Goal: Communication & Community: Participate in discussion

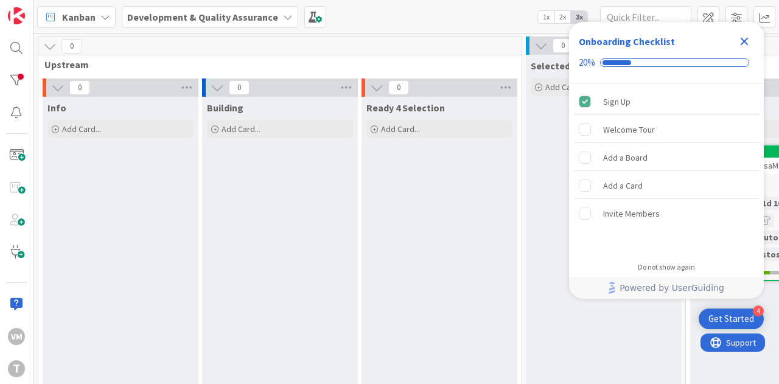
click at [743, 40] on icon "Close Checklist" at bounding box center [745, 42] width 8 height 8
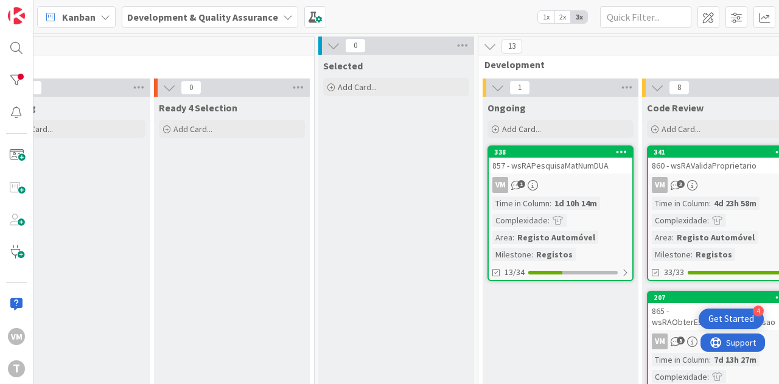
scroll to position [0, 250]
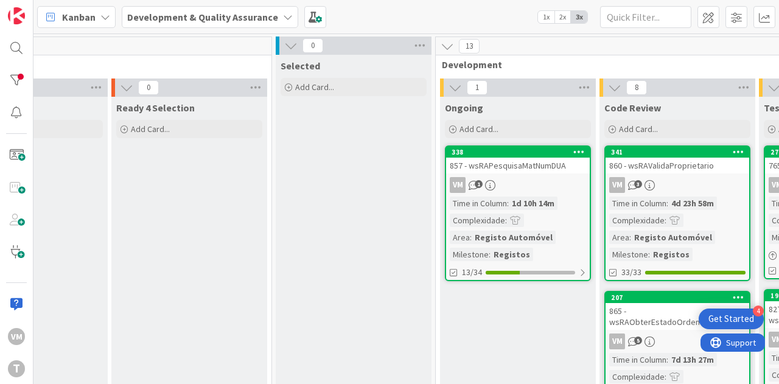
click at [537, 158] on div "857 - wsRAPesquisaMatNumDUA" at bounding box center [518, 166] width 144 height 16
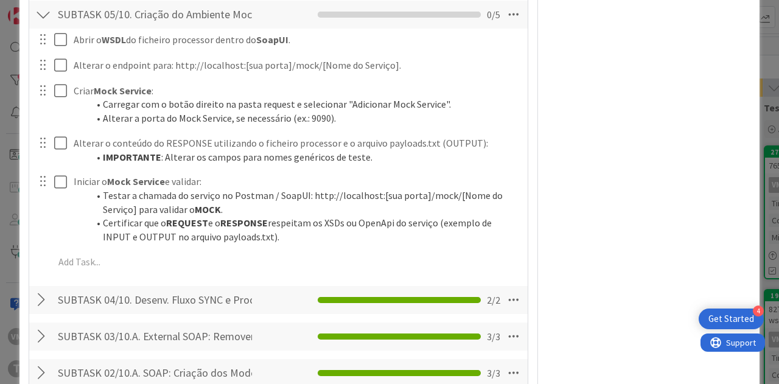
scroll to position [1522, 0]
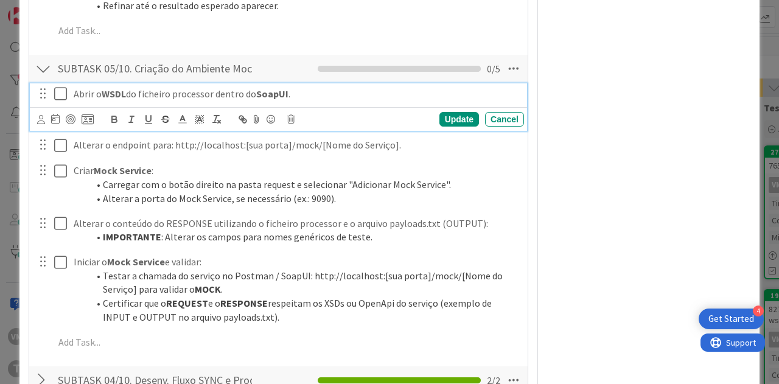
click at [61, 101] on icon at bounding box center [63, 93] width 18 height 15
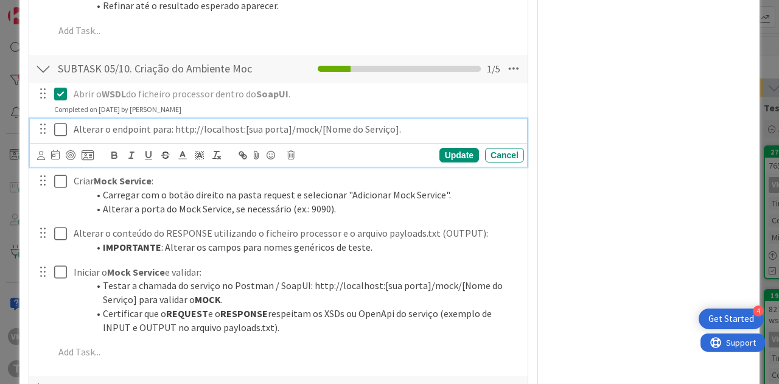
click at [59, 137] on icon at bounding box center [63, 129] width 18 height 15
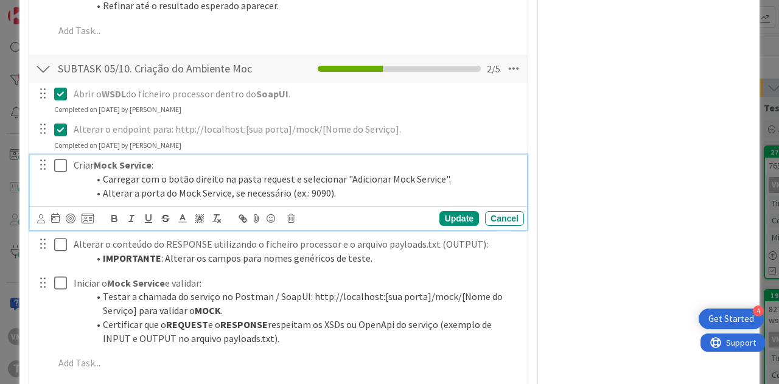
click at [57, 173] on icon at bounding box center [63, 165] width 18 height 15
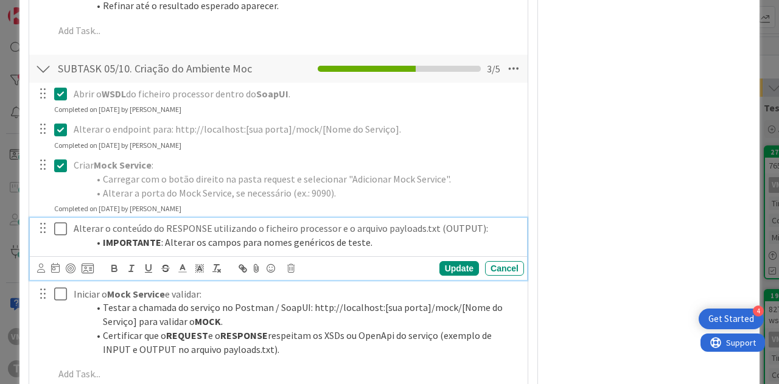
click at [55, 236] on icon at bounding box center [63, 229] width 18 height 15
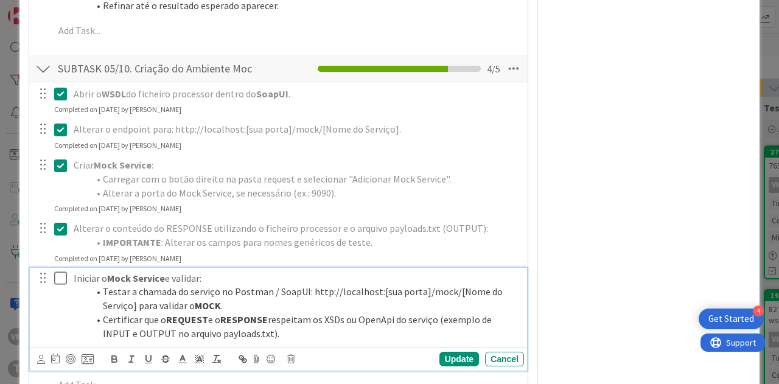
click at [60, 286] on icon at bounding box center [63, 278] width 18 height 15
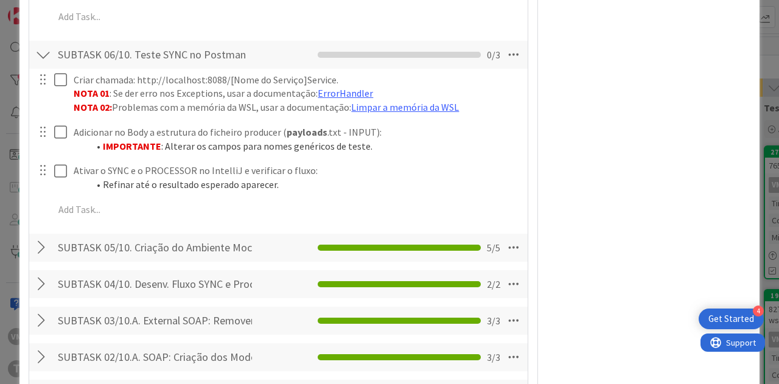
scroll to position [1339, 0]
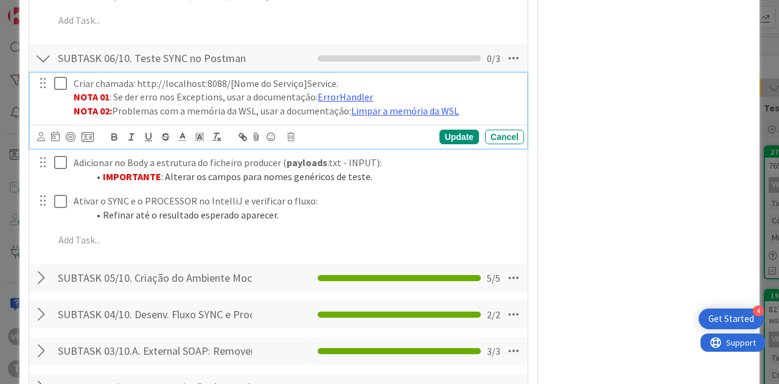
click at [63, 91] on icon at bounding box center [63, 83] width 18 height 15
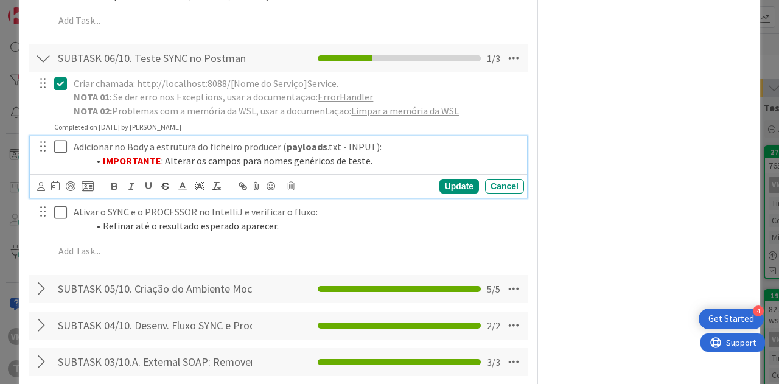
click at [57, 154] on icon at bounding box center [63, 146] width 18 height 15
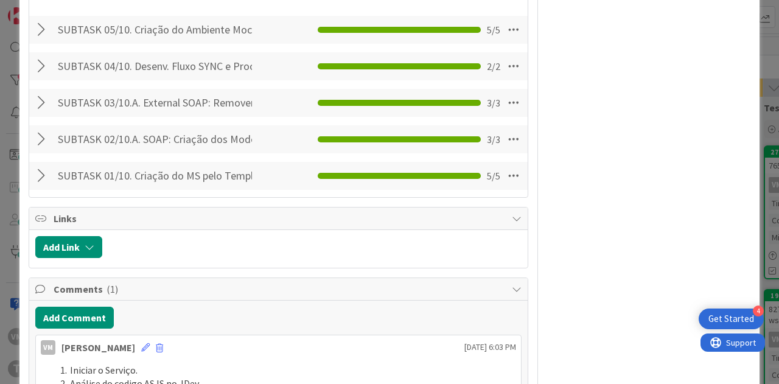
scroll to position [1705, 0]
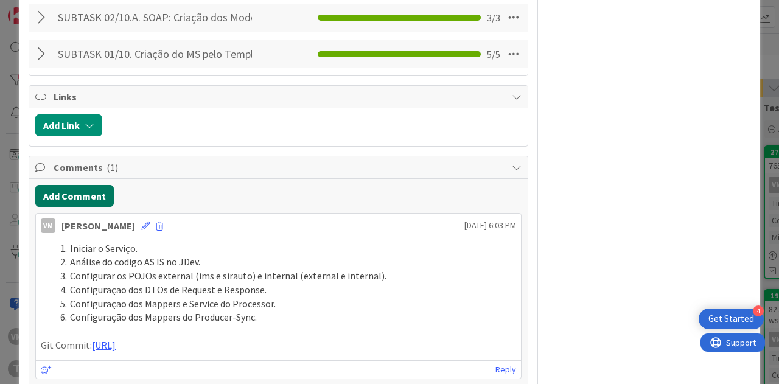
click at [86, 207] on button "Add Comment" at bounding box center [74, 196] width 79 height 22
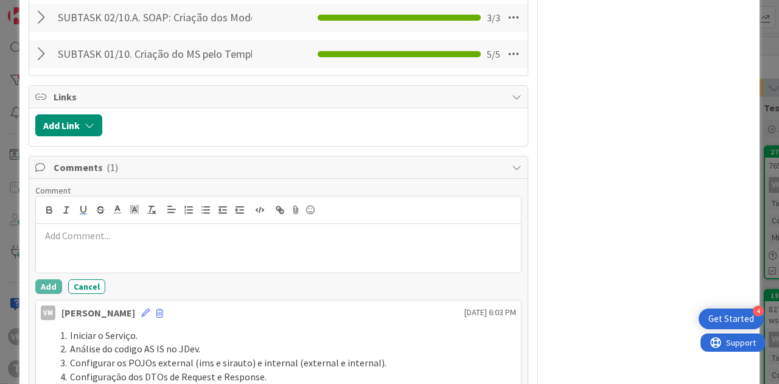
type textarea "x"
click at [185, 217] on button "button" at bounding box center [188, 210] width 17 height 15
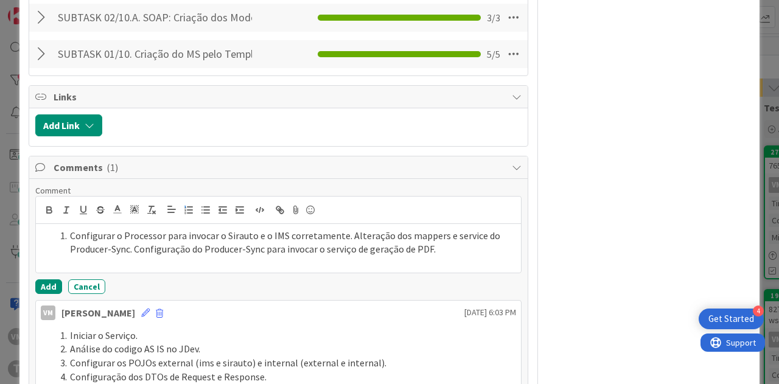
click at [346, 256] on li "Configurar o Processor para invocar o Sirauto e o IMS corretamente. Alteração d…" at bounding box center [285, 242] width 461 height 27
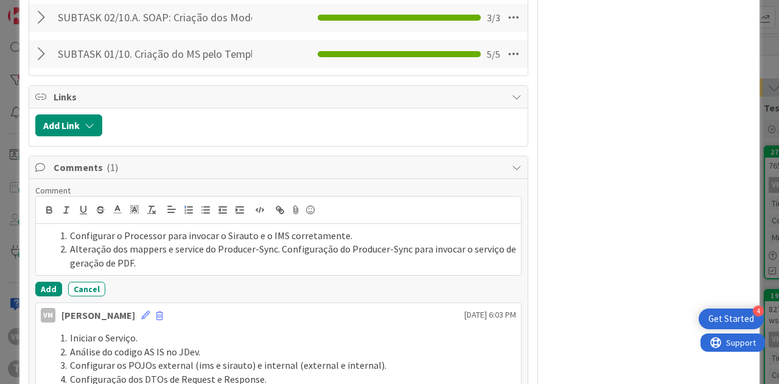
click at [279, 270] on li "Alteração dos mappers e service do Producer-Sync. Configuração do Producer-Sync…" at bounding box center [285, 255] width 461 height 27
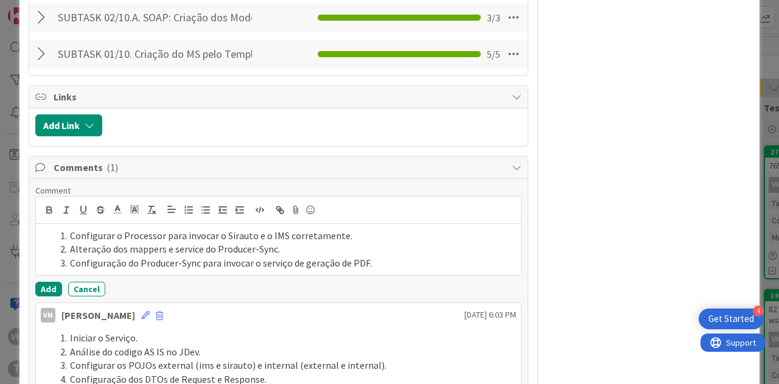
click at [370, 270] on li "Configuração do Producer-Sync para invocar o serviço de geração de PDF." at bounding box center [285, 263] width 461 height 14
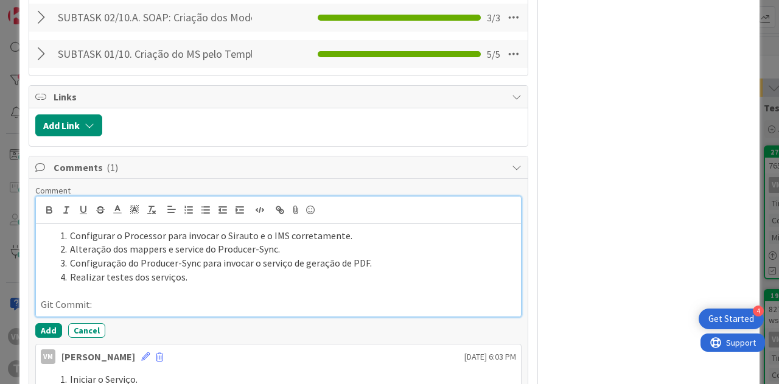
click at [147, 312] on p "Git Commit:" at bounding box center [278, 305] width 475 height 14
click at [43, 338] on button "Add" at bounding box center [48, 330] width 27 height 15
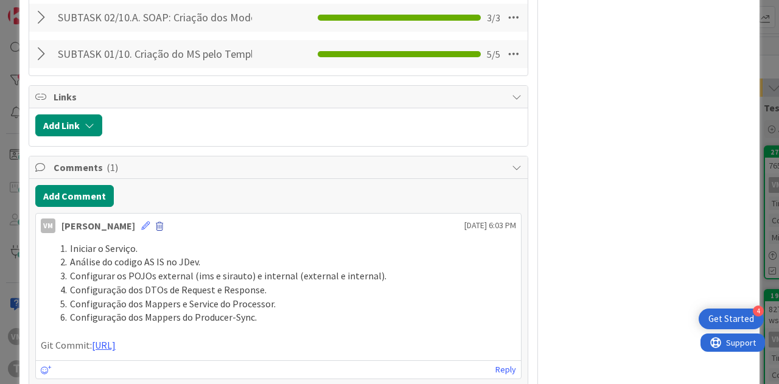
type textarea "x"
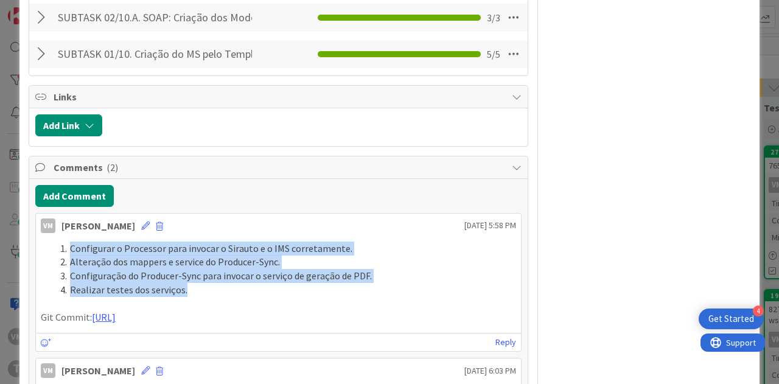
drag, startPoint x: 182, startPoint y: 316, endPoint x: 69, endPoint y: 273, distance: 120.4
click at [69, 273] on ol "Configurar o Processor para invocar o Sirauto e o IMS corretamente. Alteração d…" at bounding box center [278, 269] width 475 height 55
copy ol "Configurar o Processor para invocar o Sirauto e o IMS corretamente. Alteração d…"
